Goal: Information Seeking & Learning: Learn about a topic

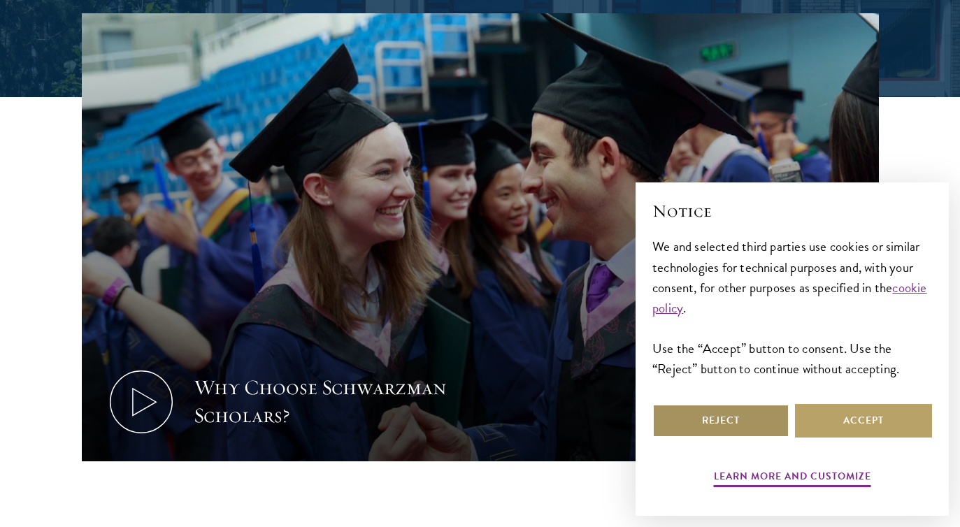
click at [734, 425] on button "Reject" at bounding box center [721, 421] width 137 height 34
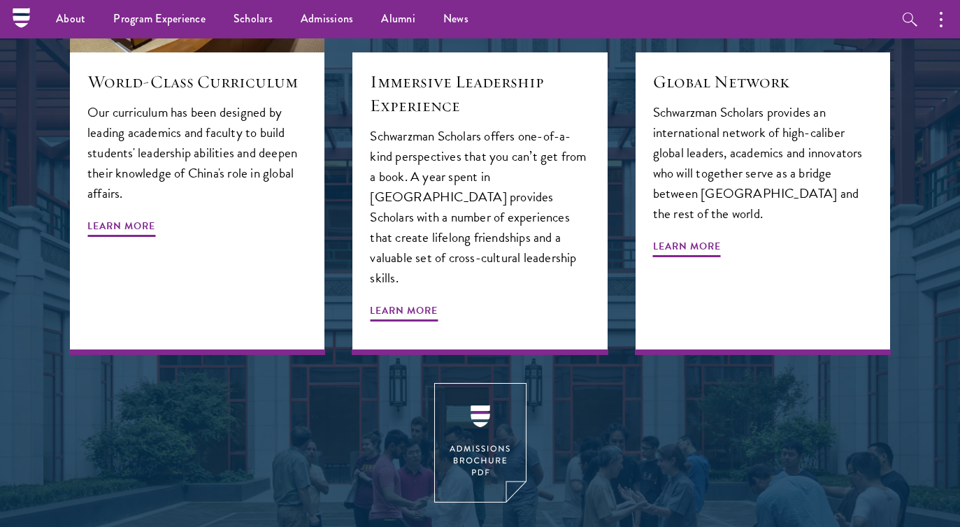
scroll to position [1058, 0]
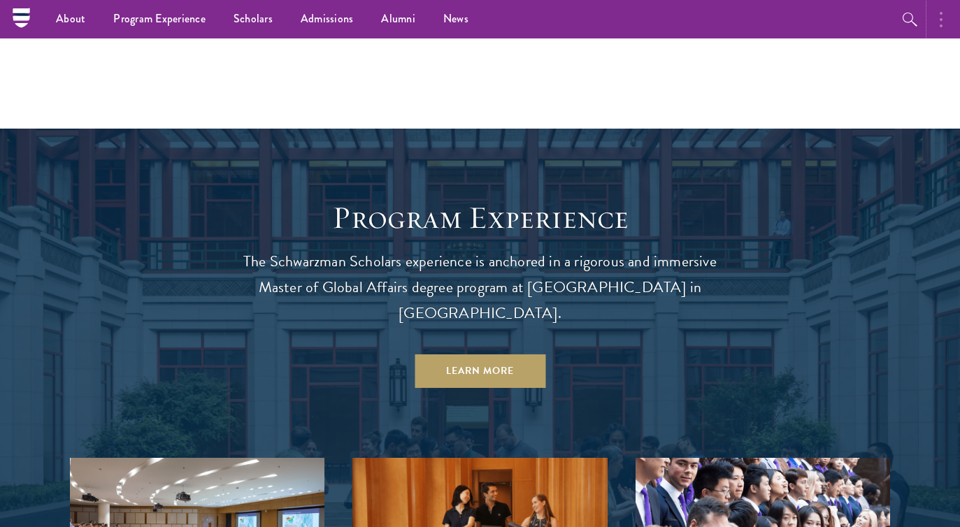
click at [943, 27] on button "button" at bounding box center [944, 19] width 31 height 38
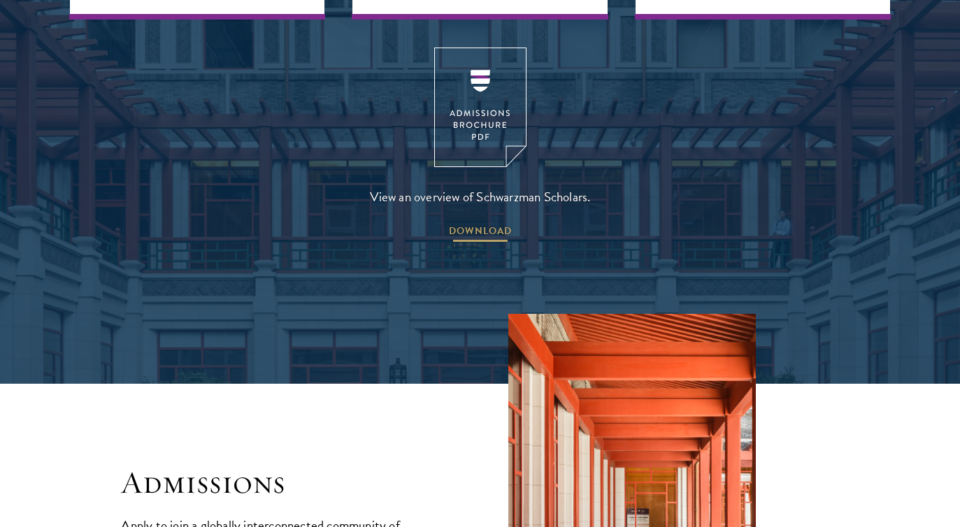
scroll to position [2311, 0]
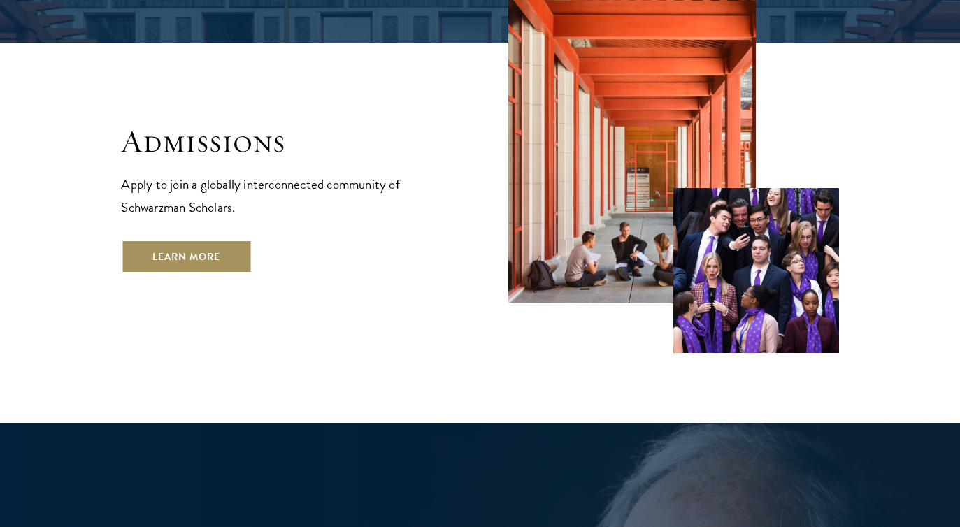
click at [209, 240] on link "Learn More" at bounding box center [186, 257] width 131 height 34
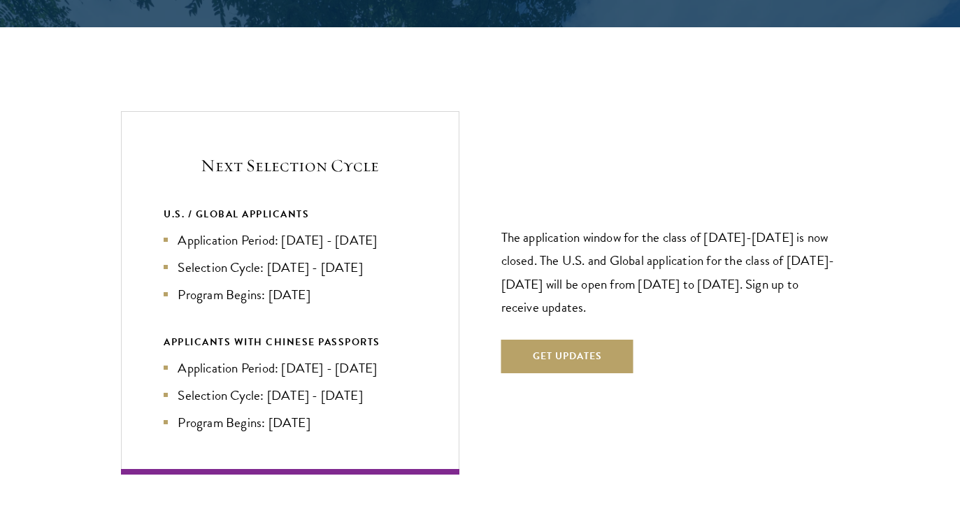
scroll to position [2900, 0]
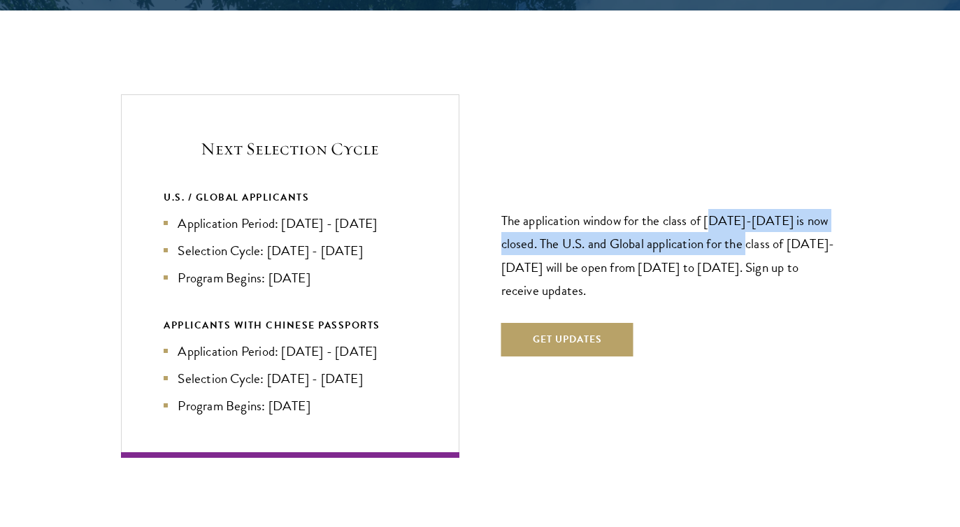
drag, startPoint x: 711, startPoint y: 197, endPoint x: 769, endPoint y: 218, distance: 61.3
click at [769, 218] on p "The application window for the class of 2026-2027 is now closed. The U.S. and G…" at bounding box center [670, 255] width 338 height 92
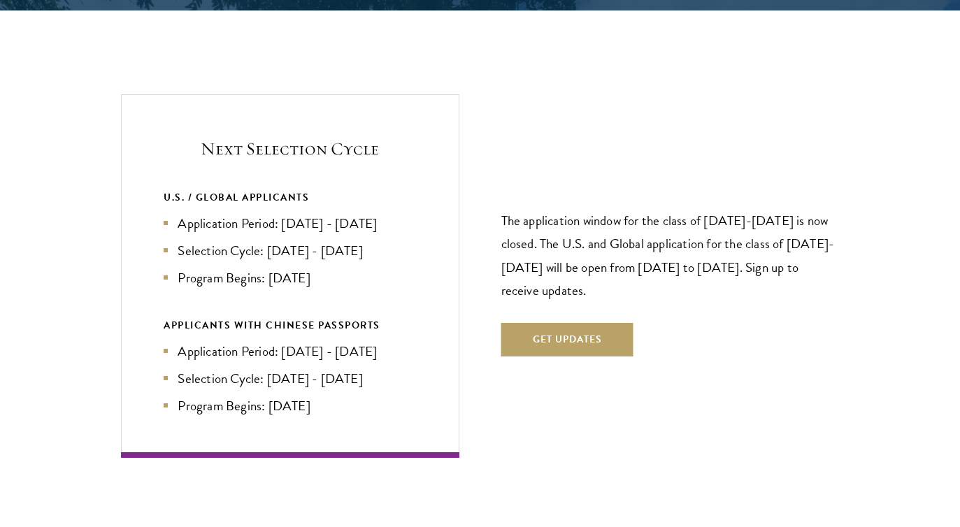
click at [375, 241] on li "Selection Cycle: Oct - Nov 2026" at bounding box center [290, 251] width 252 height 20
drag, startPoint x: 283, startPoint y: 192, endPoint x: 419, endPoint y: 245, distance: 145.7
click at [419, 245] on div "Next Selection Cycle U.S. / GLOBAL APPLICANTS Application Period: Apr 2026 - Se…" at bounding box center [290, 275] width 338 height 363
click at [418, 245] on div "Next Selection Cycle U.S. / GLOBAL APPLICANTS Application Period: Apr 2026 - Se…" at bounding box center [290, 275] width 338 height 363
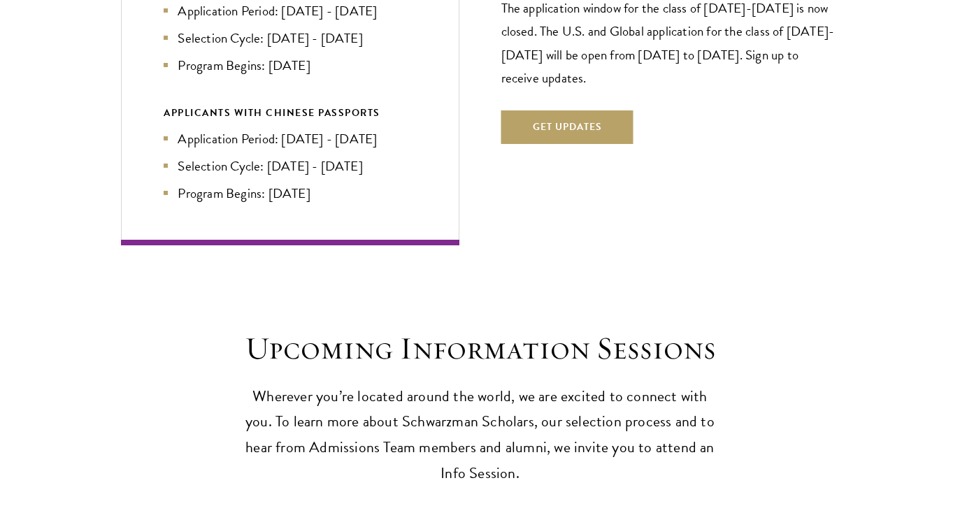
scroll to position [2911, 0]
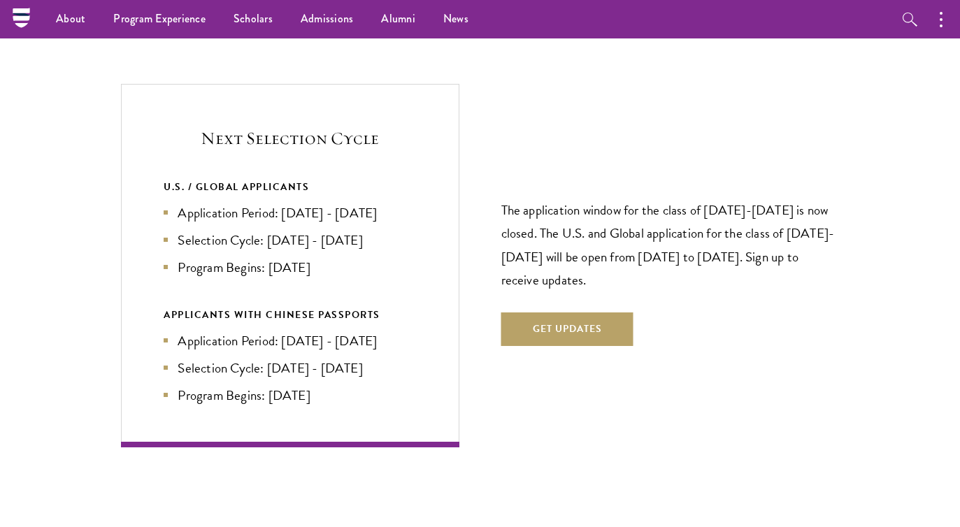
drag, startPoint x: 201, startPoint y: 99, endPoint x: 394, endPoint y: 362, distance: 325.8
click at [394, 362] on div "Next Selection Cycle U.S. / GLOBAL APPLICANTS Application Period: Apr 2026 - Se…" at bounding box center [290, 265] width 338 height 363
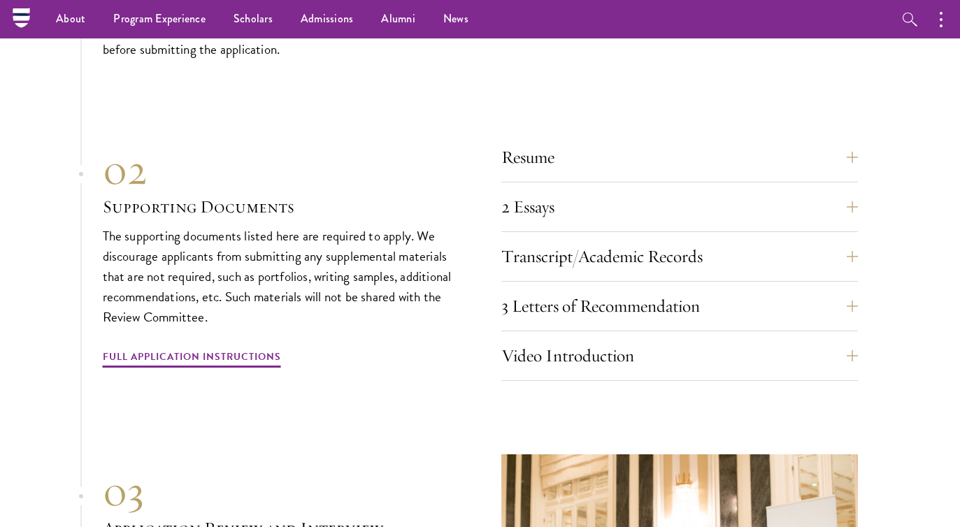
scroll to position [3749, 0]
